Goal: Task Accomplishment & Management: Complete application form

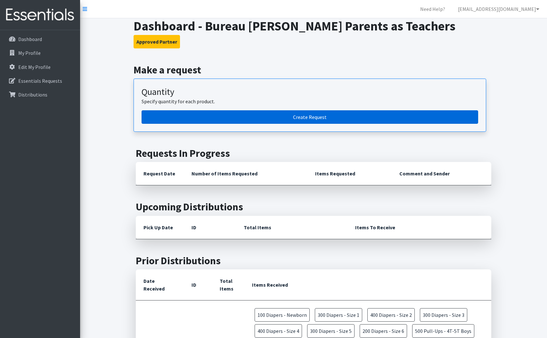
click at [253, 116] on link "Create Request" at bounding box center [310, 116] width 337 height 13
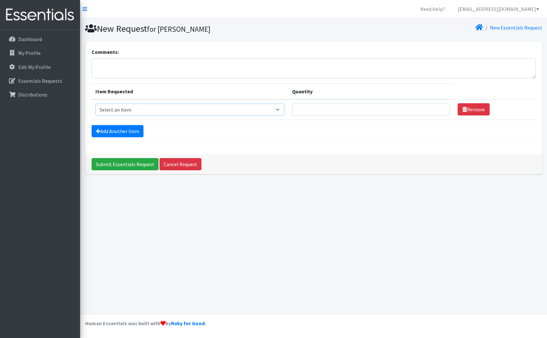
click at [253, 111] on select "Select an item Diapers - Newborn Diapers - Preemie Diapers - Size 1 Diapers - S…" at bounding box center [189, 109] width 189 height 12
select select "95"
click at [95, 103] on select "Select an item Diapers - Newborn Diapers - Preemie Diapers - Size 1 Diapers - S…" at bounding box center [189, 109] width 189 height 12
click at [348, 106] on input "Quantity" at bounding box center [371, 109] width 158 height 12
type input "50"
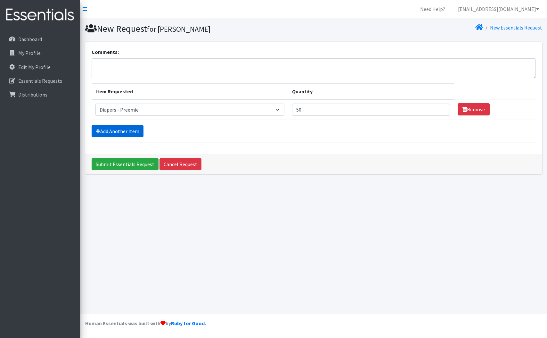
click at [113, 130] on link "Add Another Item" at bounding box center [118, 131] width 52 height 12
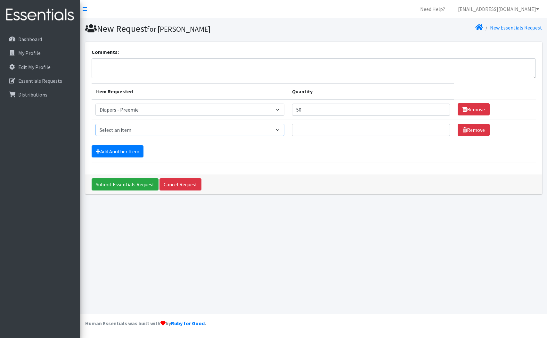
click at [136, 131] on select "Select an item Diapers - Newborn Diapers - Preemie Diapers - Size 1 Diapers - S…" at bounding box center [189, 130] width 189 height 12
select select "96"
click at [95, 124] on select "Select an item Diapers - Newborn Diapers - Preemie Diapers - Size 1 Diapers - S…" at bounding box center [189, 130] width 189 height 12
click at [139, 151] on link "Add Another Item" at bounding box center [118, 151] width 52 height 12
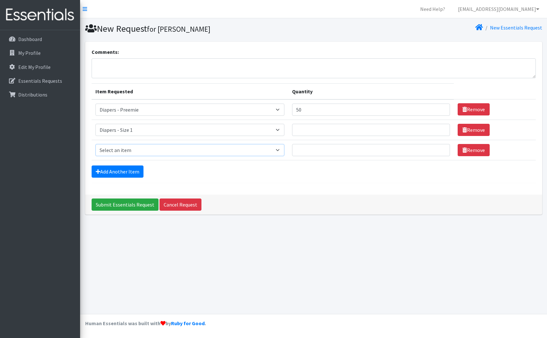
click at [145, 151] on select "Select an item Diapers - Newborn Diapers - Preemie Diapers - Size 1 Diapers - S…" at bounding box center [189, 150] width 189 height 12
click at [318, 129] on input "Quantity" at bounding box center [371, 130] width 158 height 12
type input "300"
click at [207, 153] on select "Select an item Diapers - Newborn Diapers - Preemie Diapers - Size 1 Diapers - S…" at bounding box center [189, 150] width 189 height 12
select select "97"
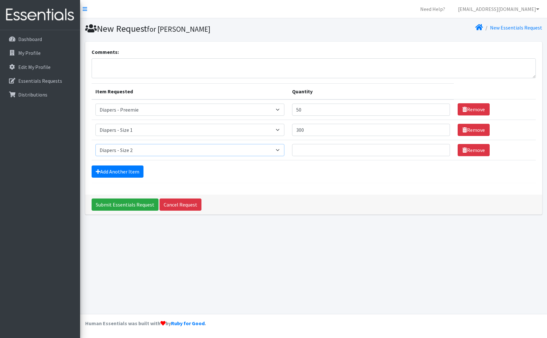
click at [95, 144] on select "Select an item Diapers - Newborn Diapers - Preemie Diapers - Size 1 Diapers - S…" at bounding box center [189, 150] width 189 height 12
click at [322, 153] on input "Quantity" at bounding box center [371, 150] width 158 height 12
type input "400"
click at [131, 173] on link "Add Another Item" at bounding box center [118, 171] width 52 height 12
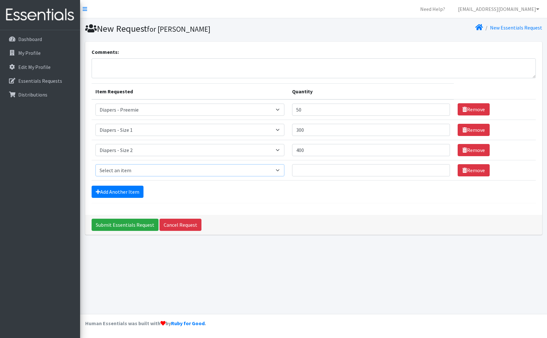
click at [141, 169] on select "Select an item Diapers - Newborn Diapers - Preemie Diapers - Size 1 Diapers - S…" at bounding box center [189, 170] width 189 height 12
select select "73"
click at [95, 164] on select "Select an item Diapers - Newborn Diapers - Preemie Diapers - Size 1 Diapers - S…" at bounding box center [189, 170] width 189 height 12
click at [336, 170] on input "Quantity" at bounding box center [371, 170] width 158 height 12
type input "500"
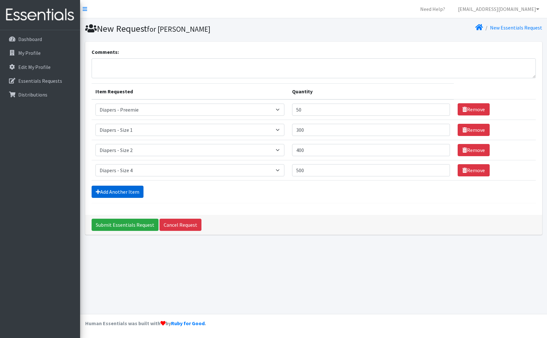
click at [128, 190] on link "Add Another Item" at bounding box center [118, 191] width 52 height 12
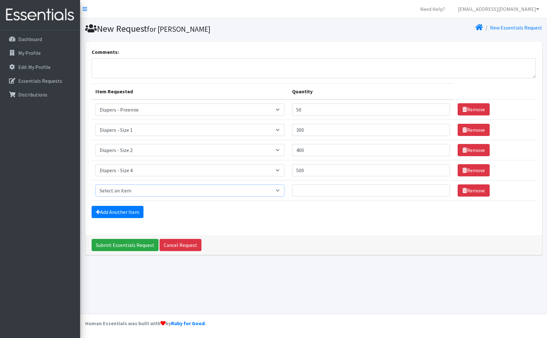
click at [135, 192] on select "Select an item Diapers - Newborn Diapers - Preemie Diapers - Size 1 Diapers - S…" at bounding box center [189, 190] width 189 height 12
select select "74"
click at [95, 184] on select "Select an item Diapers - Newborn Diapers - Preemie Diapers - Size 1 Diapers - S…" at bounding box center [189, 190] width 189 height 12
click at [326, 189] on input "Quantity" at bounding box center [371, 190] width 158 height 12
type input "500"
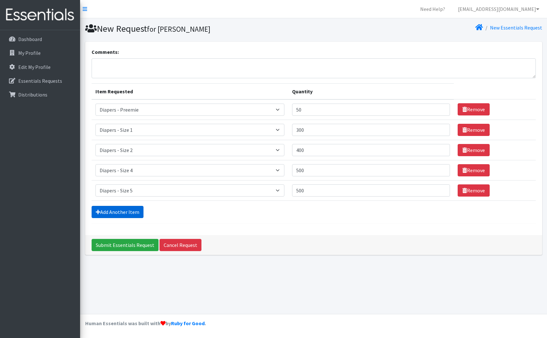
click at [128, 212] on link "Add Another Item" at bounding box center [118, 212] width 52 height 12
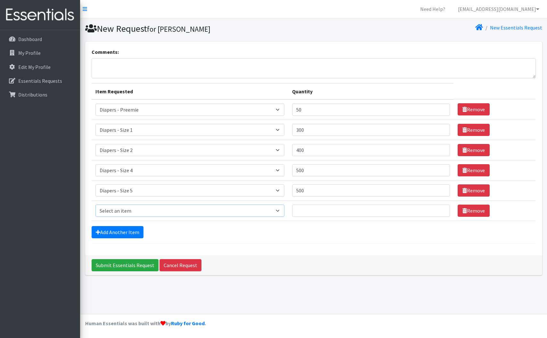
click at [128, 212] on select "Select an item Diapers - Newborn Diapers - Preemie Diapers - Size 1 Diapers - S…" at bounding box center [189, 210] width 189 height 12
select select "1300"
click at [95, 204] on select "Select an item Diapers - Newborn Diapers - Preemie Diapers - Size 1 Diapers - S…" at bounding box center [189, 210] width 189 height 12
click at [339, 213] on input "Quantity" at bounding box center [371, 210] width 158 height 12
type input "5"
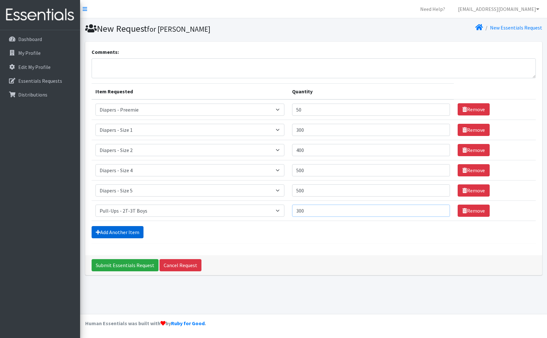
type input "300"
click at [121, 236] on link "Add Another Item" at bounding box center [118, 232] width 52 height 12
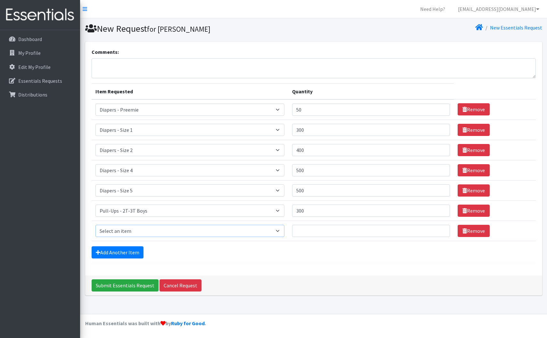
click at [145, 233] on select "Select an item Diapers - Newborn Diapers - Preemie Diapers - Size 1 Diapers - S…" at bounding box center [189, 231] width 189 height 12
select select "78"
click at [95, 225] on select "Select an item Diapers - Newborn Diapers - Preemie Diapers - Size 1 Diapers - S…" at bounding box center [189, 231] width 189 height 12
click at [332, 232] on input "Quantity" at bounding box center [371, 231] width 158 height 12
type input "300"
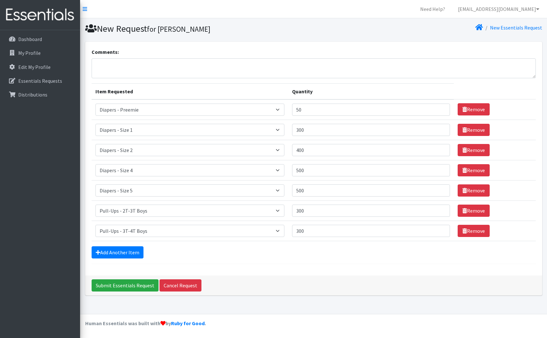
click at [314, 259] on form "Comments: Item Requested Quantity Item Requested Select an item Diapers - Newbo…" at bounding box center [314, 156] width 444 height 216
click at [138, 252] on link "Add Another Item" at bounding box center [118, 252] width 52 height 12
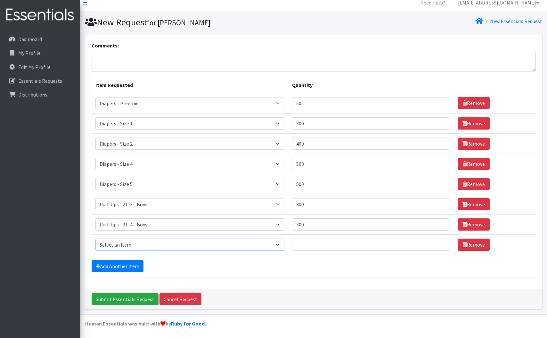
click at [144, 249] on select "Select an item Diapers - Newborn Diapers - Preemie Diapers - Size 1 Diapers - S…" at bounding box center [189, 244] width 189 height 12
select select "98"
click at [95, 238] on select "Select an item Diapers - Newborn Diapers - Preemie Diapers - Size 1 Diapers - S…" at bounding box center [189, 244] width 189 height 12
click at [323, 248] on input "Quantity" at bounding box center [371, 244] width 158 height 12
type input "1"
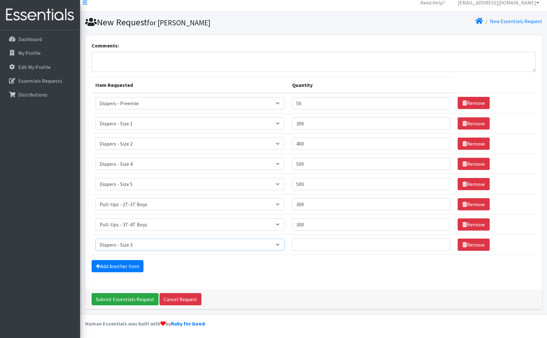
click at [284, 242] on select "Select an item Diapers - Newborn Diapers - Preemie Diapers - Size 1 Diapers - S…" at bounding box center [189, 244] width 189 height 12
select select "75"
click at [95, 238] on select "Select an item Diapers - Newborn Diapers - Preemie Diapers - Size 1 Diapers - S…" at bounding box center [189, 244] width 189 height 12
click at [319, 244] on input "Quantity" at bounding box center [371, 244] width 158 height 12
type input "4"
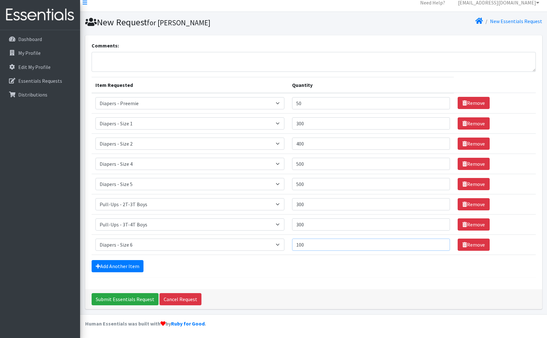
type input "100"
click at [259, 276] on form "Comments: Item Requested Quantity Item Requested Select an item Diapers - Newbo…" at bounding box center [314, 160] width 444 height 236
click at [330, 126] on input "300" at bounding box center [371, 123] width 158 height 12
click at [435, 121] on input "301" at bounding box center [371, 123] width 158 height 12
click at [436, 125] on input "300" at bounding box center [371, 123] width 158 height 12
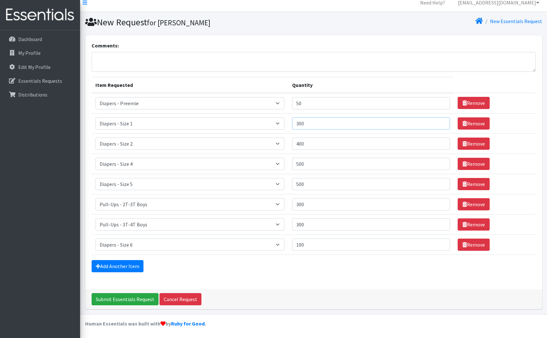
click at [314, 124] on input "300" at bounding box center [371, 123] width 158 height 12
type input "350"
click at [135, 260] on link "Add Another Item" at bounding box center [118, 266] width 52 height 12
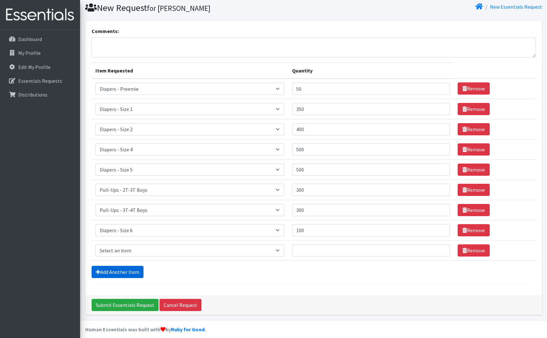
scroll to position [27, 0]
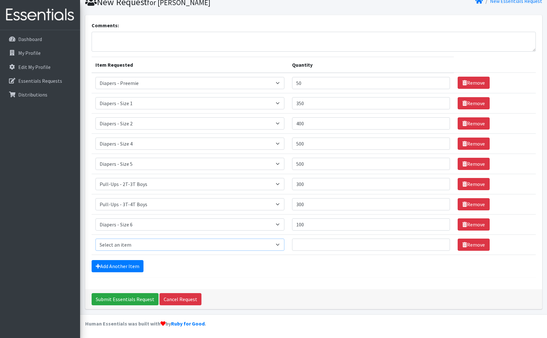
click at [185, 245] on select "Select an item Diapers - Newborn Diapers - Preemie Diapers - Size 1 Diapers - S…" at bounding box center [189, 244] width 189 height 12
click at [95, 238] on select "Select an item Diapers - Newborn Diapers - Preemie Diapers - Size 1 Diapers - S…" at bounding box center [189, 244] width 189 height 12
click at [154, 241] on select "Select an item Diapers - Newborn Diapers - Preemie Diapers - Size 1 Diapers - S…" at bounding box center [189, 244] width 189 height 12
select select "4021"
click at [95, 238] on select "Select an item Diapers - Newborn Diapers - Preemie Diapers - Size 1 Diapers - S…" at bounding box center [189, 244] width 189 height 12
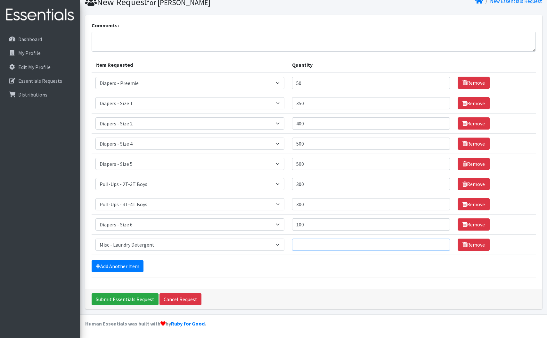
click at [347, 246] on input "Quantity" at bounding box center [371, 244] width 158 height 12
type input "10"
click at [127, 268] on link "Add Another Item" at bounding box center [118, 266] width 52 height 12
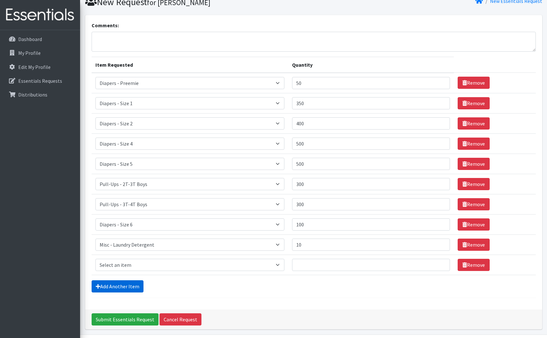
scroll to position [47, 0]
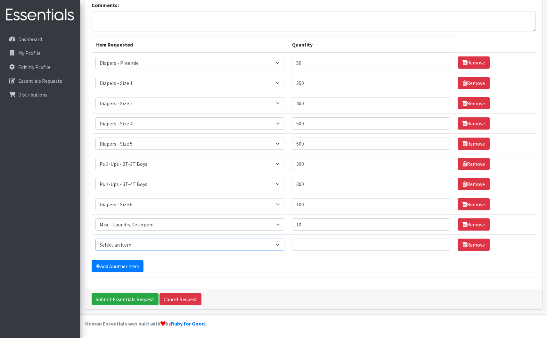
click at [212, 249] on select "Select an item Diapers - Newborn Diapers - Preemie Diapers - Size 1 Diapers - S…" at bounding box center [189, 244] width 189 height 12
select select "8894"
click at [95, 238] on select "Select an item Diapers - Newborn Diapers - Preemie Diapers - Size 1 Diapers - S…" at bounding box center [189, 244] width 189 height 12
click at [324, 247] on input "Quantity" at bounding box center [371, 244] width 158 height 12
type input "5"
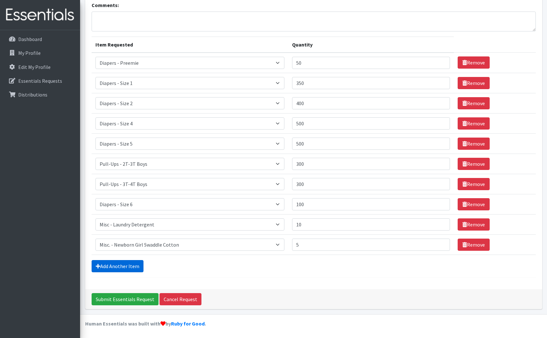
click at [120, 265] on link "Add Another Item" at bounding box center [118, 266] width 52 height 12
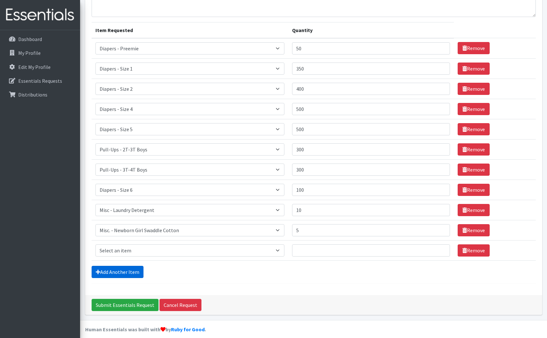
scroll to position [67, 0]
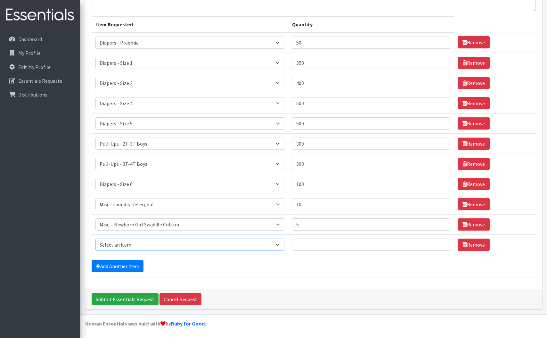
click at [132, 245] on select "Select an item Diapers - Newborn Diapers - Preemie Diapers - Size 1 Diapers - S…" at bounding box center [189, 244] width 189 height 12
select select "15145"
click at [95, 238] on select "Select an item Diapers - Newborn Diapers - Preemie Diapers - Size 1 Diapers - S…" at bounding box center [189, 244] width 189 height 12
click at [328, 243] on input "Quantity" at bounding box center [371, 244] width 158 height 12
type input "10"
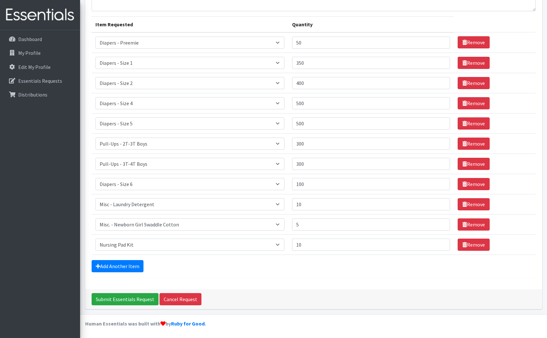
click at [90, 265] on div "Comments: Item Requested Quantity Item Requested Select an item Diapers - Newbo…" at bounding box center [313, 132] width 457 height 314
click at [101, 265] on link "Add Another Item" at bounding box center [118, 266] width 52 height 12
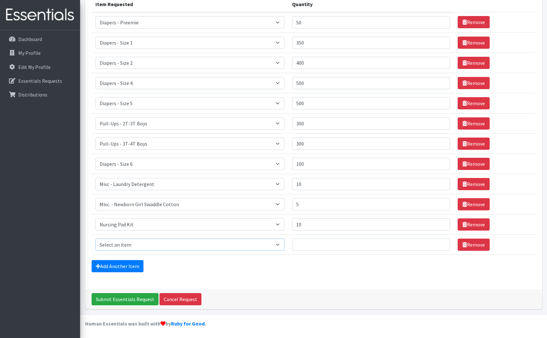
click at [172, 247] on select "Select an item Diapers - Newborn Diapers - Preemie Diapers - Size 1 Diapers - S…" at bounding box center [189, 244] width 189 height 12
select select "8892"
click at [95, 238] on select "Select an item Diapers - Newborn Diapers - Preemie Diapers - Size 1 Diapers - S…" at bounding box center [189, 244] width 189 height 12
click at [321, 245] on input "Quantity" at bounding box center [371, 244] width 158 height 12
type input "10"
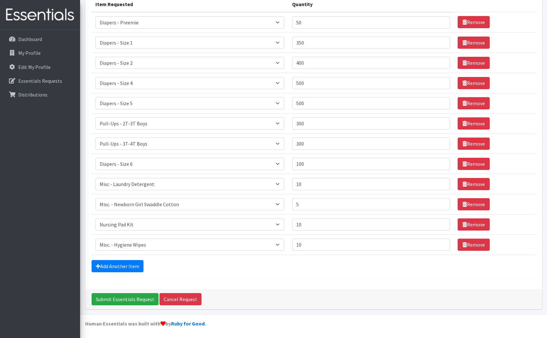
click at [193, 264] on div "Add Another Item" at bounding box center [314, 266] width 444 height 12
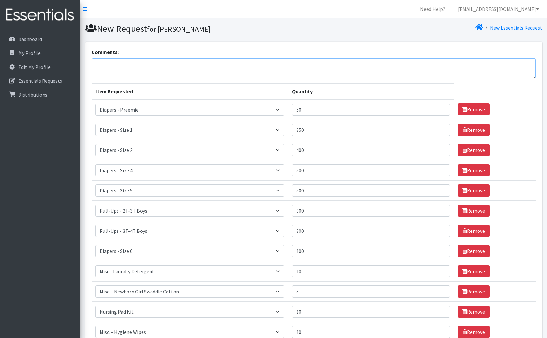
click at [157, 67] on textarea "Comments:" at bounding box center [314, 68] width 444 height 20
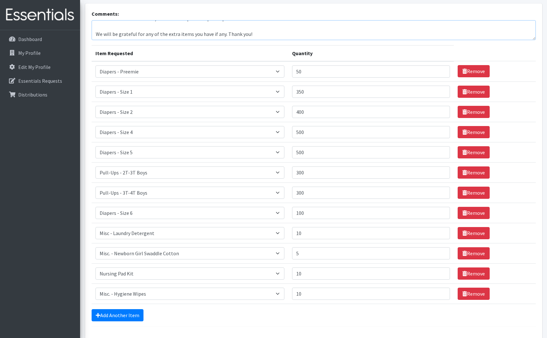
scroll to position [87, 0]
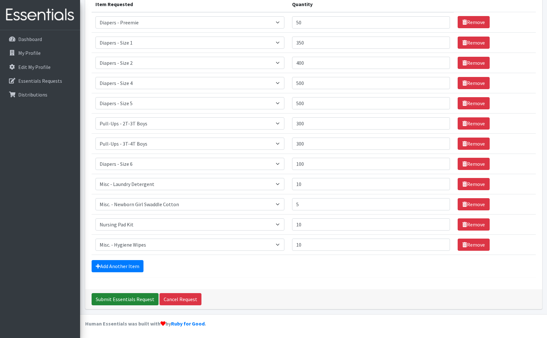
type textarea "Can I also add - Adult briefs, incontinence pads and period pads - 1 of each. W…"
click at [108, 298] on input "Submit Essentials Request" at bounding box center [125, 299] width 67 height 12
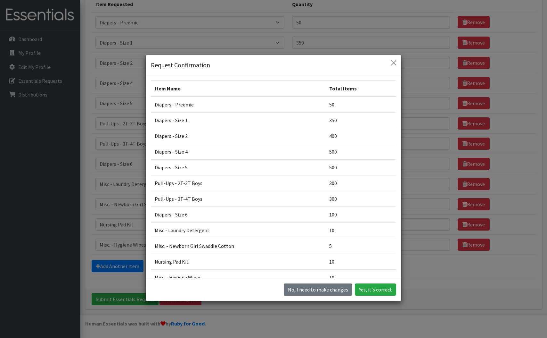
scroll to position [61, 0]
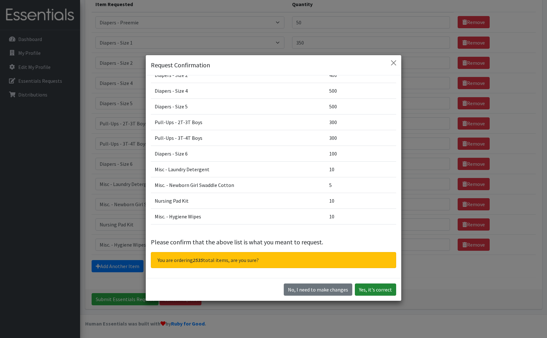
click at [372, 291] on button "Yes, it's correct" at bounding box center [375, 289] width 41 height 12
